Goal: Task Accomplishment & Management: Manage account settings

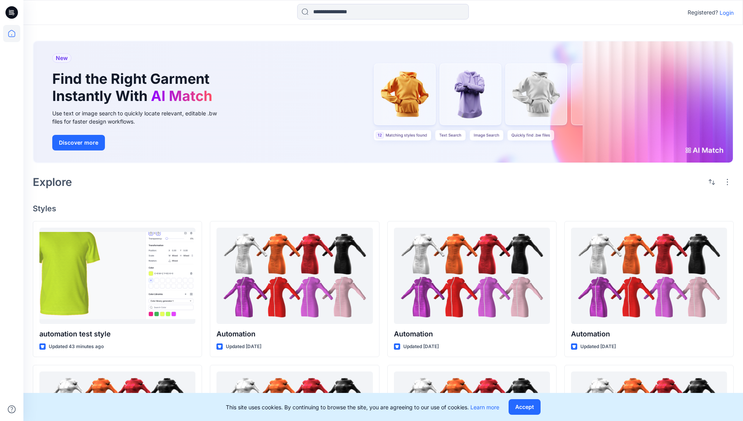
click at [725, 12] on p "Login" at bounding box center [727, 13] width 14 height 8
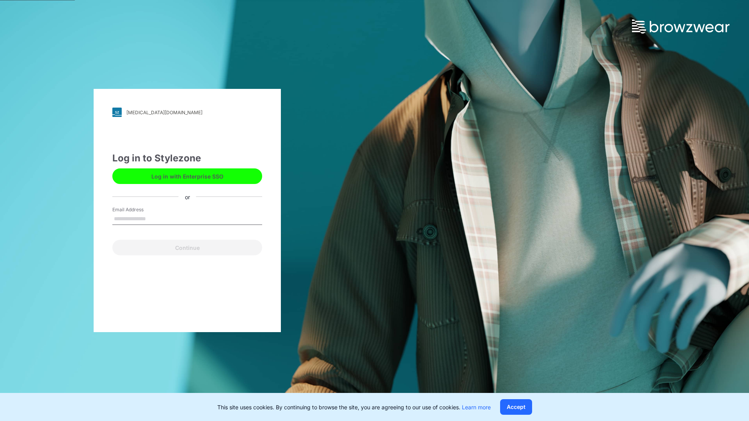
click at [154, 218] on input "Email Address" at bounding box center [187, 219] width 150 height 12
type input "**********"
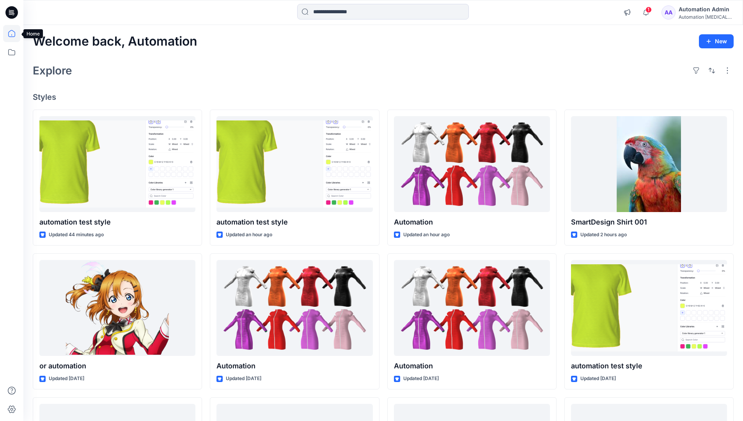
click at [15, 34] on icon at bounding box center [11, 33] width 7 height 7
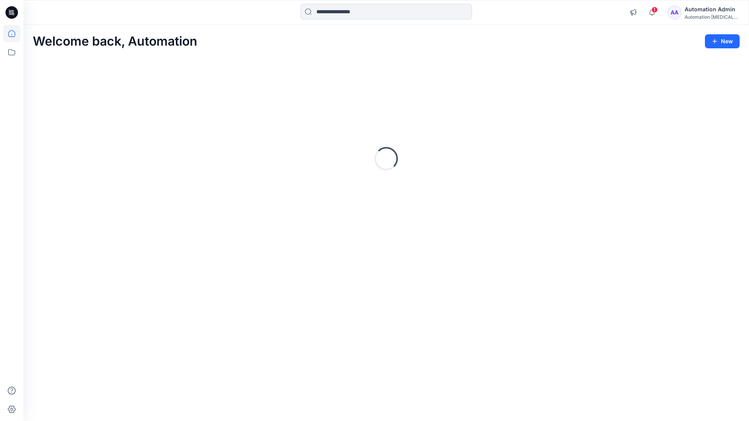
click at [694, 12] on div "Automation Admin" at bounding box center [712, 9] width 55 height 9
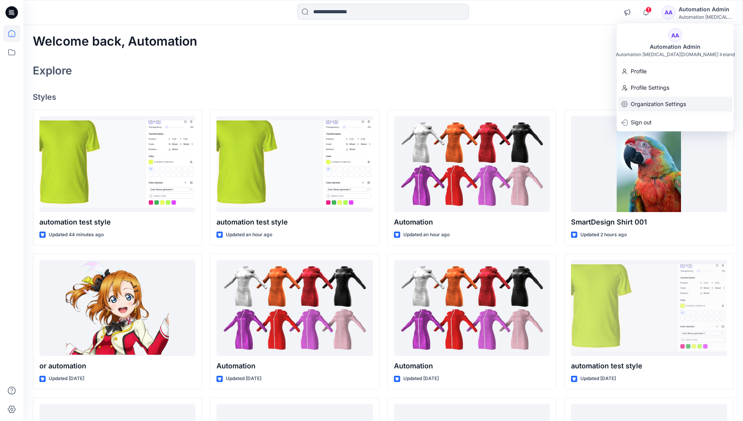
click at [651, 103] on p "Organization Settings" at bounding box center [658, 104] width 55 height 15
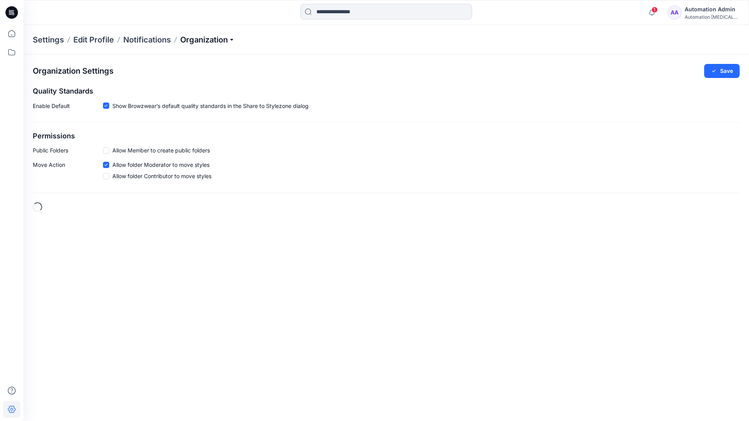
click at [233, 40] on p "Organization" at bounding box center [207, 39] width 55 height 11
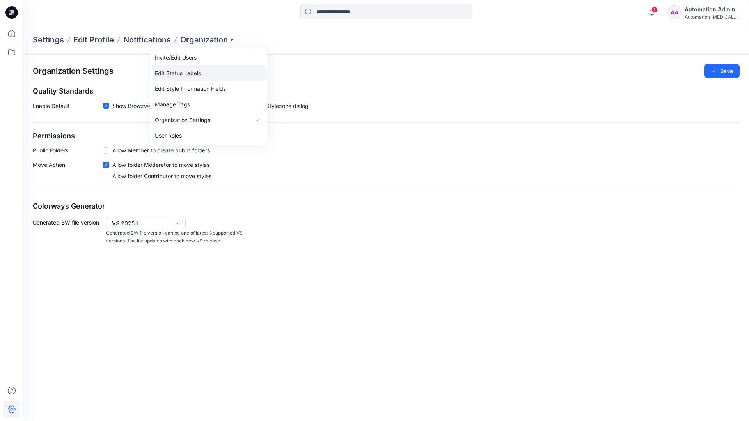
click at [192, 71] on link "Edit Status Labels" at bounding box center [209, 74] width 114 height 16
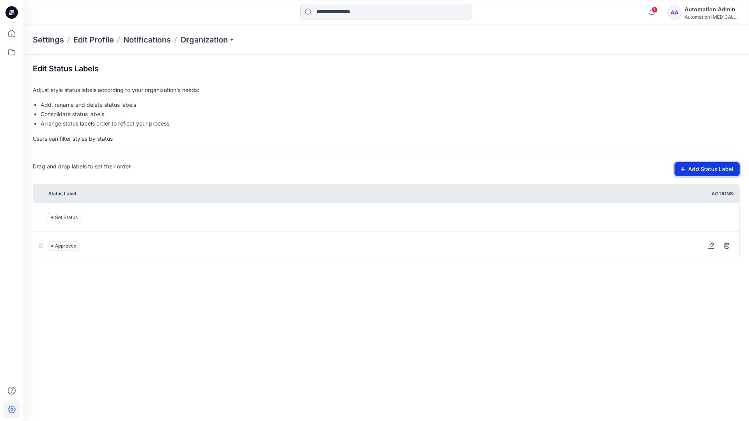
click at [686, 172] on button "Add Status Label" at bounding box center [706, 169] width 65 height 14
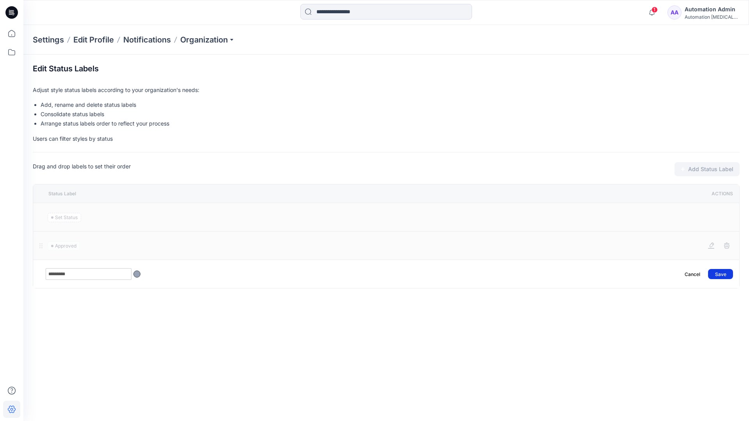
type input "*********"
click at [725, 271] on button "Save" at bounding box center [720, 274] width 25 height 10
click at [12, 32] on icon at bounding box center [11, 33] width 17 height 17
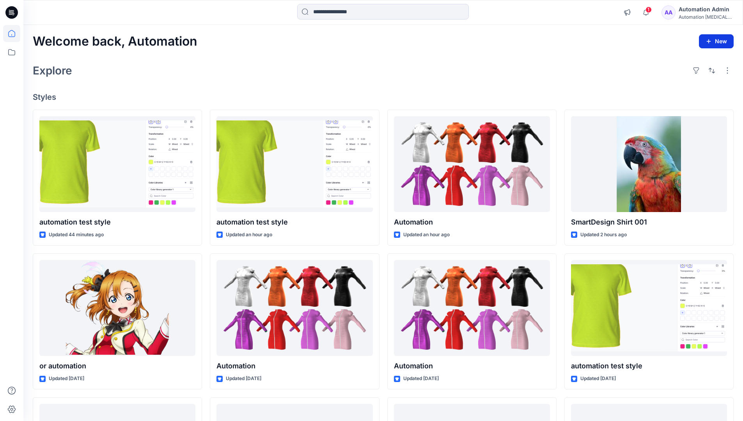
click at [709, 37] on button "New" at bounding box center [716, 41] width 35 height 14
click at [691, 60] on p "New Style" at bounding box center [692, 60] width 26 height 9
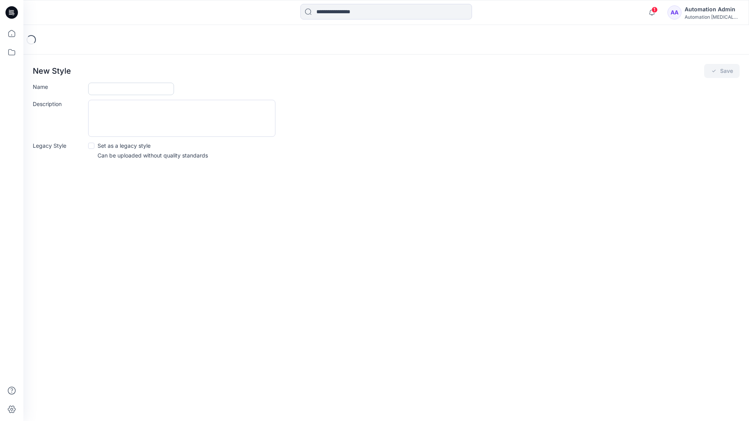
click at [106, 91] on input "Name" at bounding box center [131, 89] width 86 height 12
type input "**********"
click at [723, 71] on button "Save" at bounding box center [721, 71] width 35 height 14
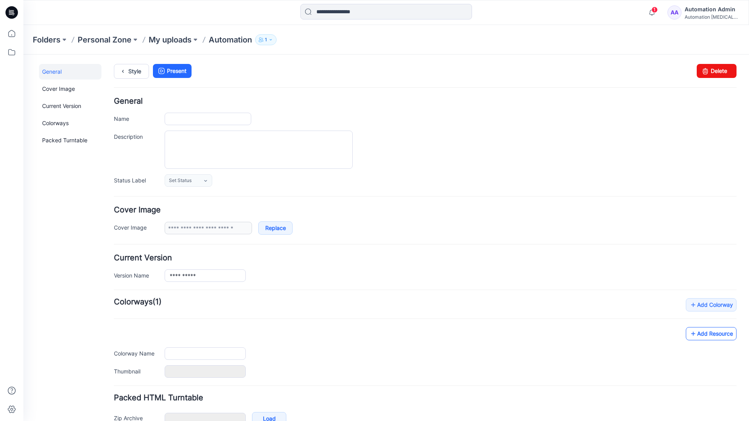
click at [717, 336] on link "Add Resource" at bounding box center [711, 333] width 51 height 13
type input "**********"
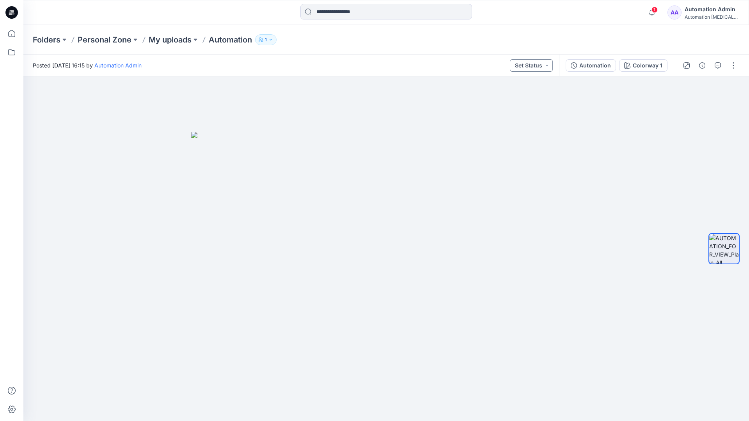
click at [540, 65] on button "Set Status" at bounding box center [531, 65] width 43 height 12
click at [541, 64] on button "Set Status" at bounding box center [531, 65] width 43 height 12
click at [513, 98] on p "Approved" at bounding box center [513, 102] width 26 height 10
click at [539, 64] on button "Approved" at bounding box center [532, 65] width 42 height 12
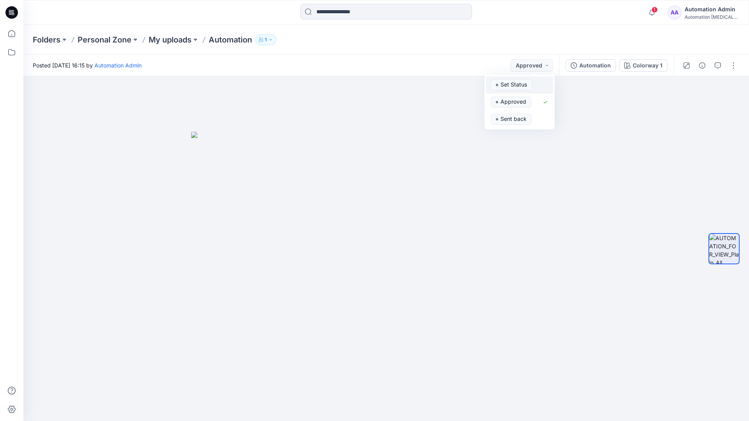
click at [530, 80] on span "Set Status" at bounding box center [511, 85] width 41 height 11
click at [598, 68] on div "Automation" at bounding box center [595, 65] width 32 height 9
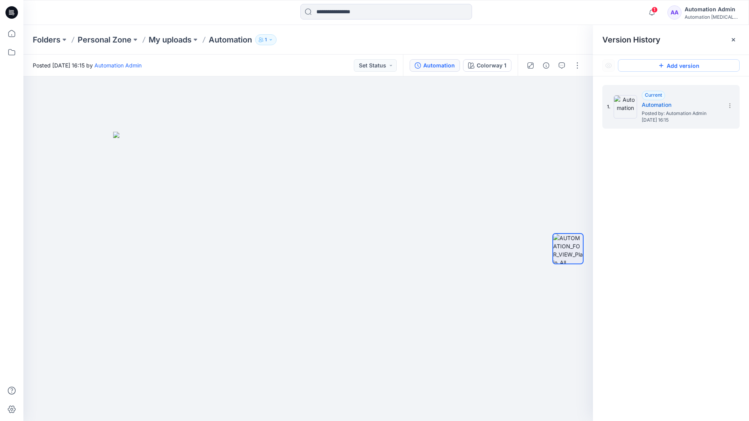
click at [670, 66] on button "Add version" at bounding box center [679, 65] width 122 height 12
click at [728, 106] on icon at bounding box center [730, 106] width 6 height 6
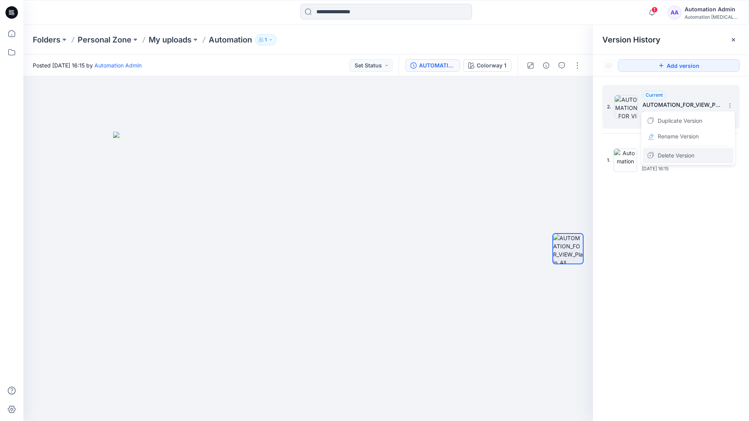
click at [684, 154] on span "Delete Version" at bounding box center [676, 155] width 37 height 9
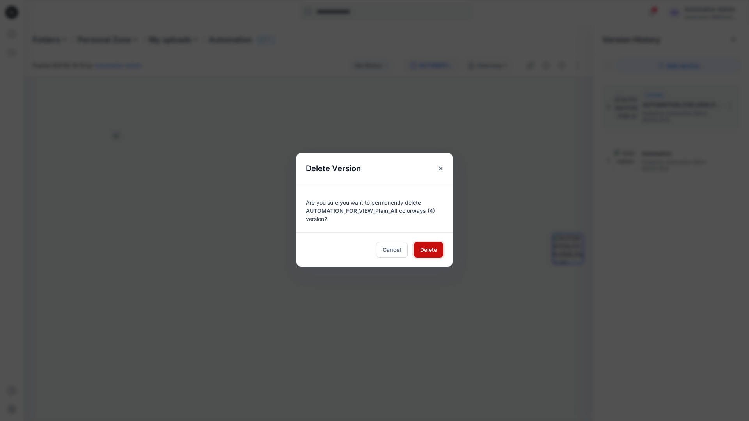
click at [428, 249] on span "Delete" at bounding box center [428, 250] width 17 height 8
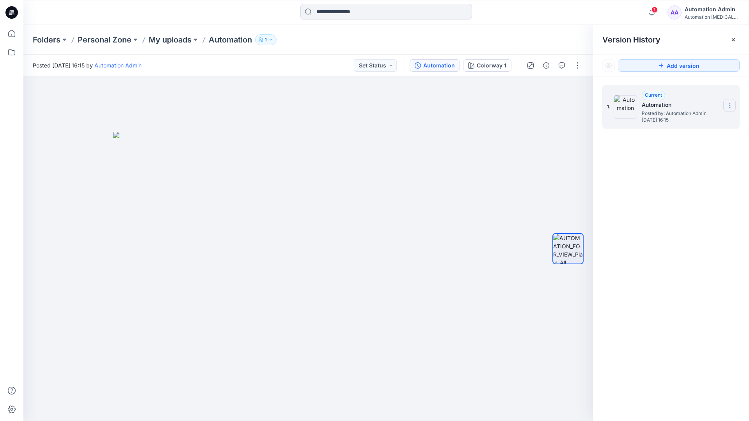
click at [728, 106] on icon at bounding box center [730, 106] width 6 height 6
click at [577, 63] on button "button" at bounding box center [577, 65] width 12 height 12
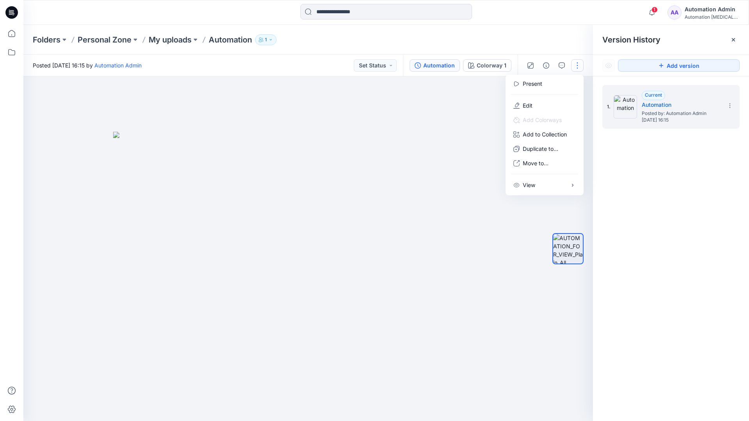
click at [577, 66] on button "button" at bounding box center [577, 65] width 12 height 12
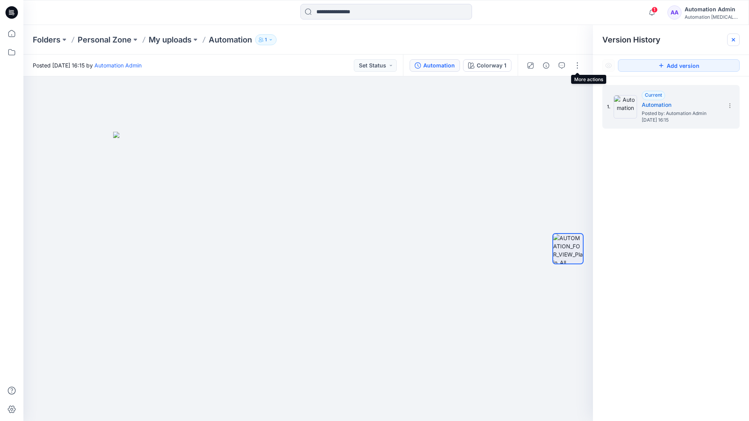
click at [735, 41] on icon at bounding box center [733, 39] width 3 height 3
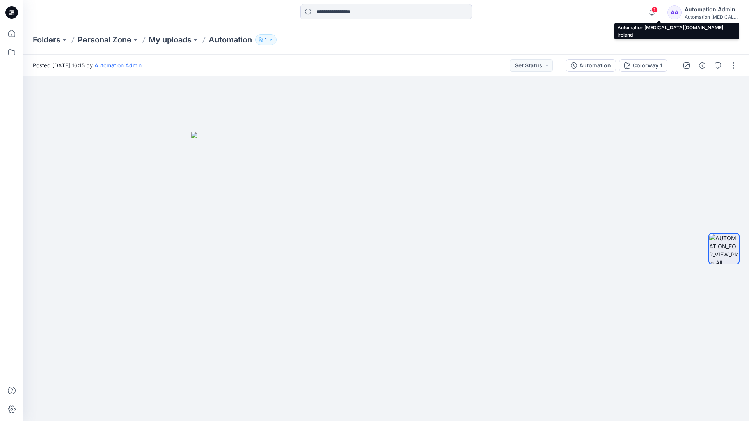
click at [703, 15] on div "Automation testim..." at bounding box center [712, 17] width 55 height 6
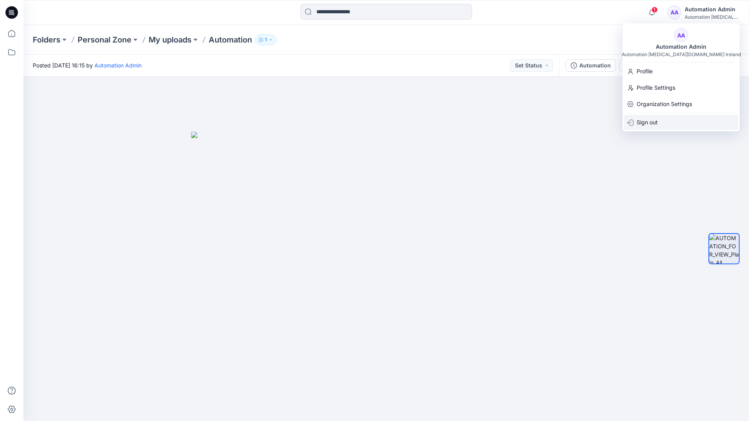
click at [657, 122] on p "Sign out" at bounding box center [647, 122] width 21 height 15
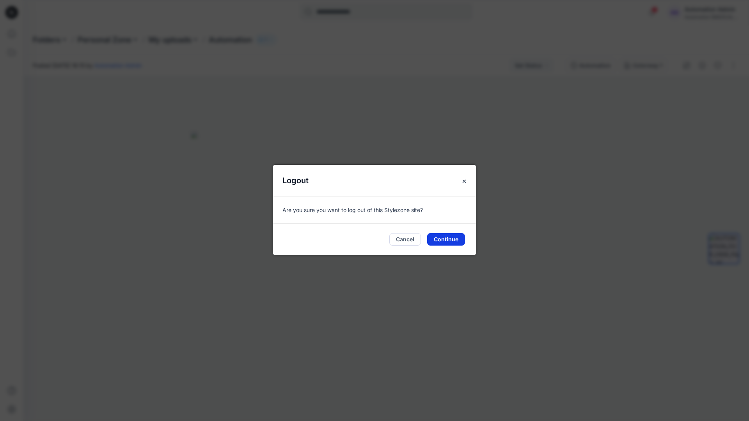
click at [447, 237] on button "Continue" at bounding box center [446, 239] width 38 height 12
